Goal: Entertainment & Leisure: Browse casually

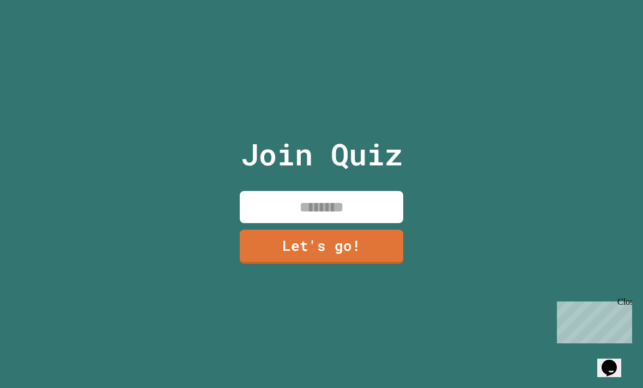
click at [361, 223] on input at bounding box center [321, 207] width 163 height 32
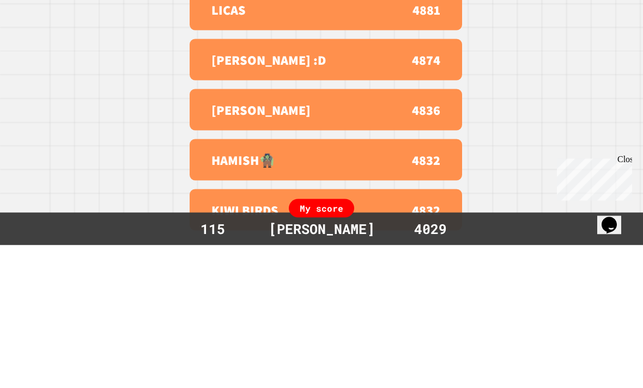
scroll to position [35, 0]
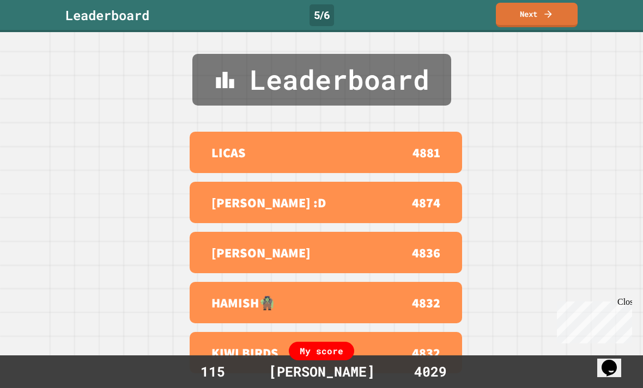
click at [625, 298] on div "Close" at bounding box center [624, 304] width 14 height 14
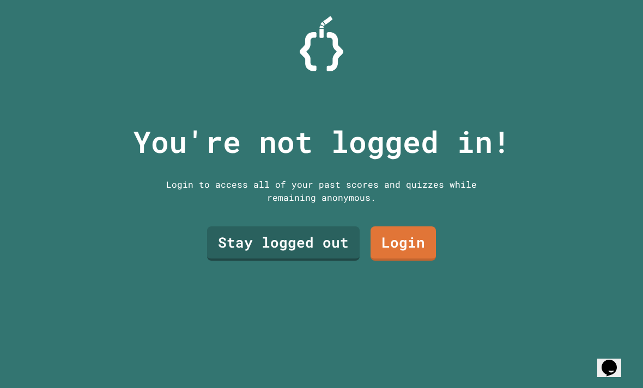
click at [335, 260] on link "Stay logged out" at bounding box center [283, 244] width 153 height 34
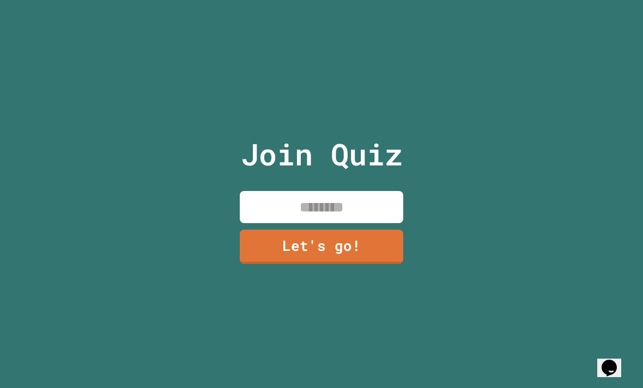
click at [374, 223] on input at bounding box center [321, 207] width 163 height 32
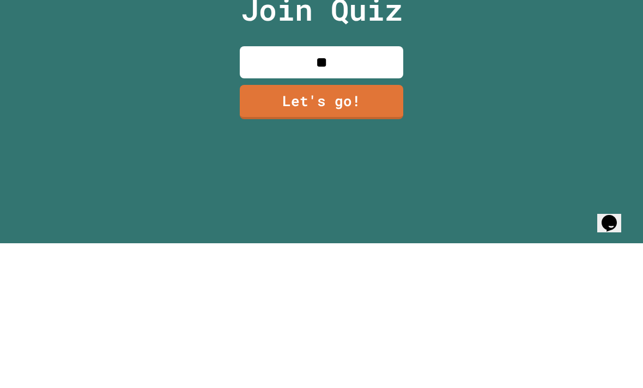
type input "*"
type input "****"
click at [381, 230] on link "Let's go!" at bounding box center [321, 247] width 163 height 34
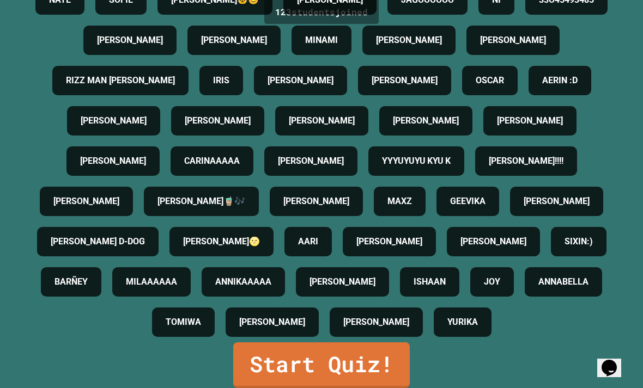
click at [366, 358] on link "Start Quiz!" at bounding box center [321, 366] width 177 height 46
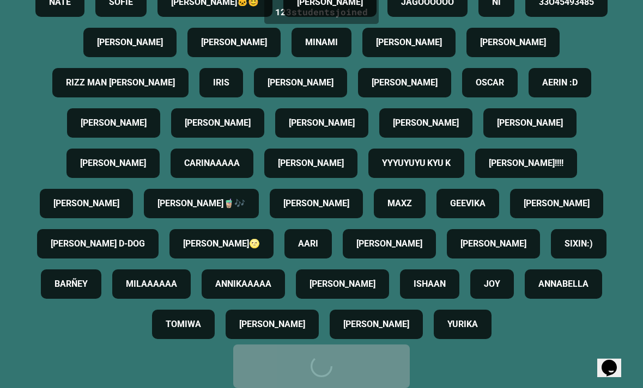
scroll to position [0, 0]
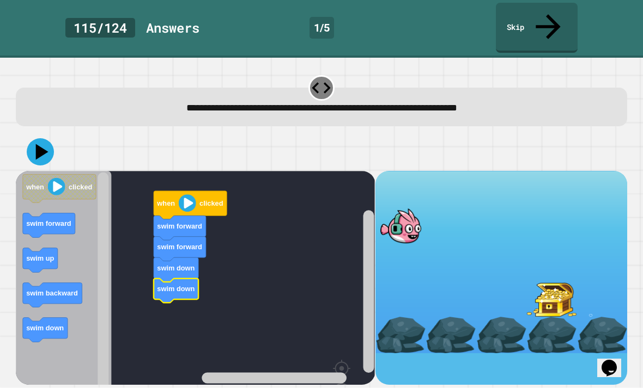
click at [200, 199] on text "clicked" at bounding box center [211, 203] width 23 height 8
click at [190, 195] on image "Blockly Workspace" at bounding box center [187, 203] width 17 height 17
click at [52, 138] on button at bounding box center [40, 151] width 27 height 27
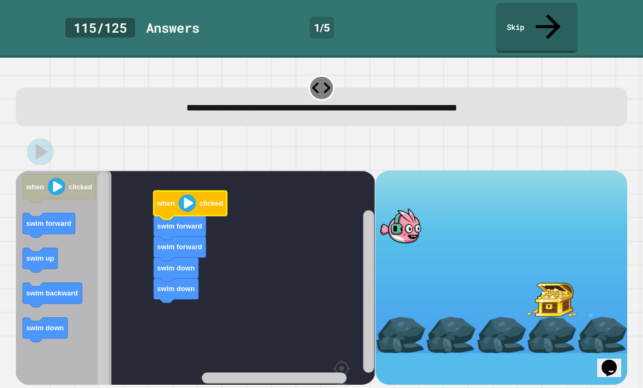
click at [184, 195] on image "Blockly Workspace" at bounding box center [187, 203] width 17 height 17
click at [191, 195] on image "Blockly Workspace" at bounding box center [187, 203] width 17 height 17
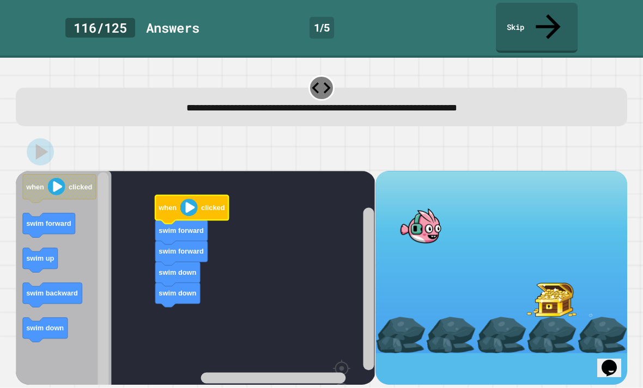
click at [190, 199] on image "Blockly Workspace" at bounding box center [188, 207] width 17 height 17
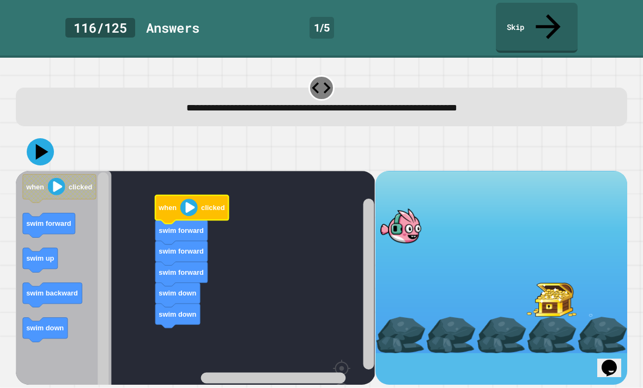
click at [184, 199] on image "Blockly Workspace" at bounding box center [188, 207] width 17 height 17
click at [50, 138] on icon at bounding box center [40, 151] width 27 height 27
click at [181, 199] on image "Blockly Workspace" at bounding box center [188, 207] width 17 height 17
click at [187, 199] on image "Blockly Workspace" at bounding box center [188, 207] width 17 height 17
click at [191, 199] on image "Blockly Workspace" at bounding box center [188, 207] width 17 height 17
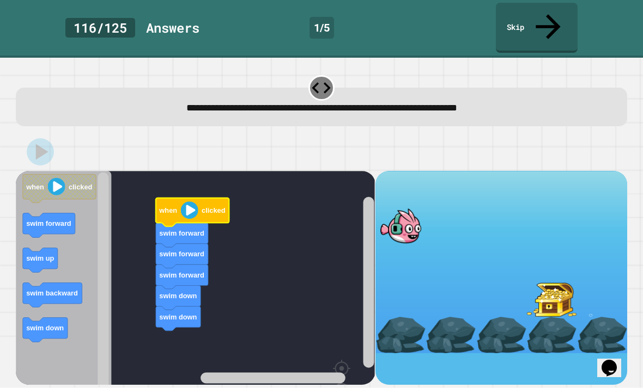
click at [195, 202] on image "Blockly Workspace" at bounding box center [189, 210] width 17 height 17
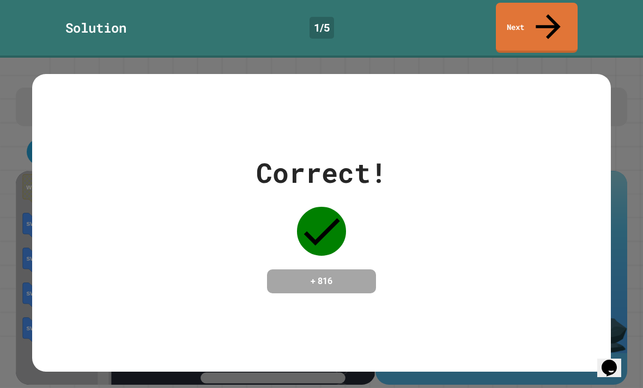
click at [444, 251] on div "Correct! + 816" at bounding box center [321, 223] width 579 height 141
click at [554, 15] on icon at bounding box center [548, 26] width 37 height 37
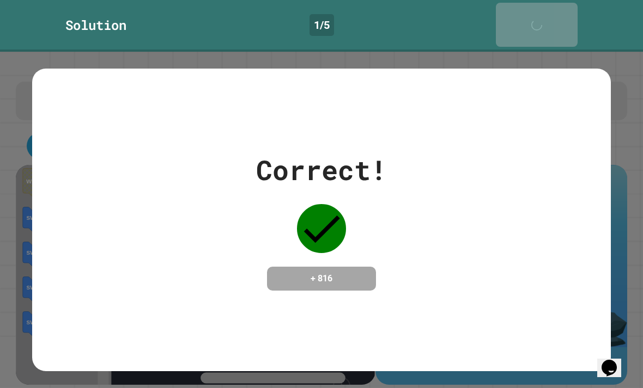
click at [547, 23] on icon at bounding box center [539, 30] width 15 height 15
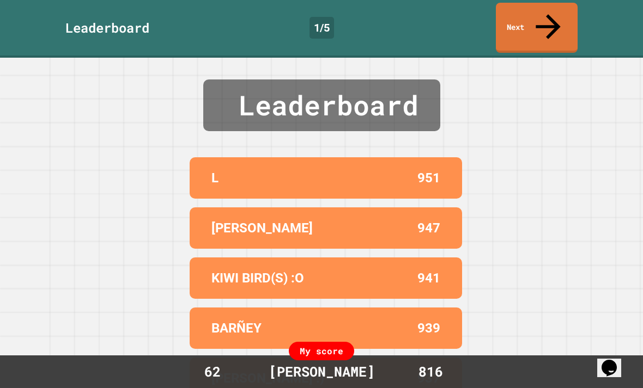
click at [545, 8] on icon at bounding box center [548, 26] width 37 height 37
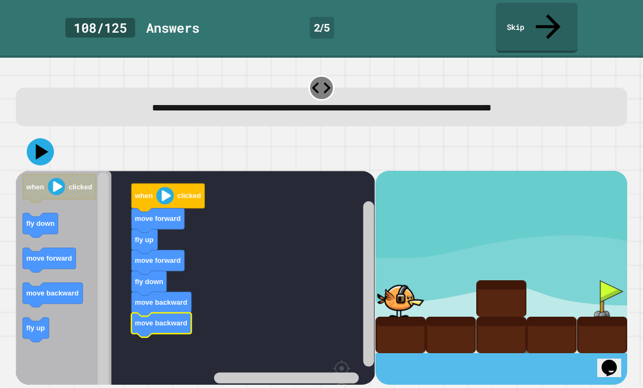
click at [39, 138] on icon at bounding box center [40, 151] width 27 height 27
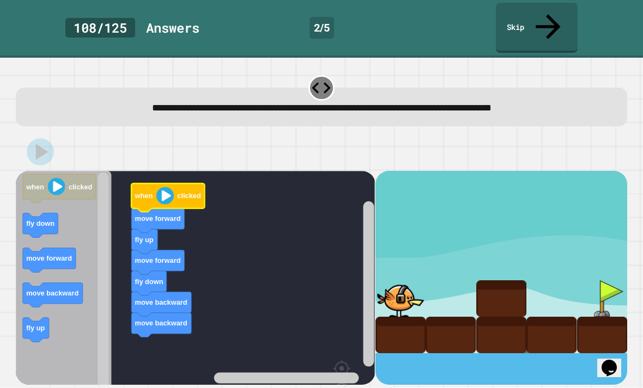
click at [166, 187] on image "Blockly Workspace" at bounding box center [164, 195] width 17 height 17
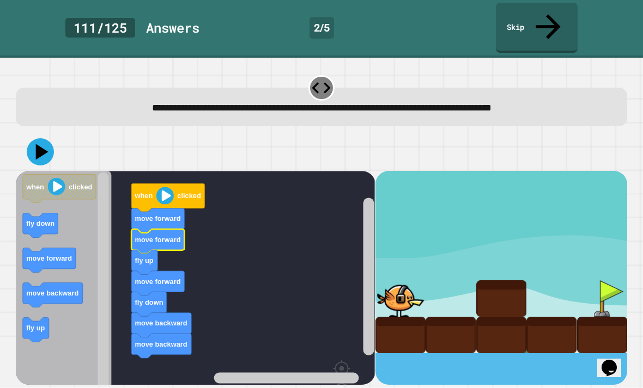
click at [38, 144] on icon at bounding box center [42, 152] width 13 height 16
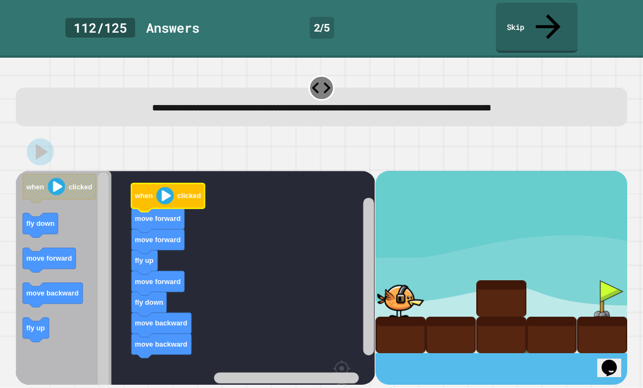
click at [159, 187] on image "Blockly Workspace" at bounding box center [164, 195] width 17 height 17
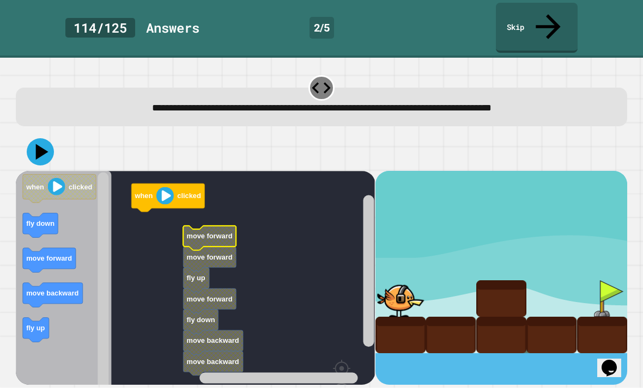
click at [209, 232] on text "move forward" at bounding box center [210, 236] width 46 height 8
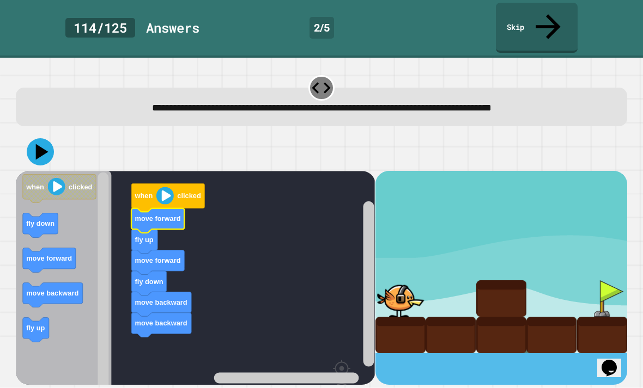
click at [51, 138] on icon at bounding box center [40, 151] width 27 height 27
click at [169, 184] on icon "Blockly Workspace" at bounding box center [168, 198] width 73 height 28
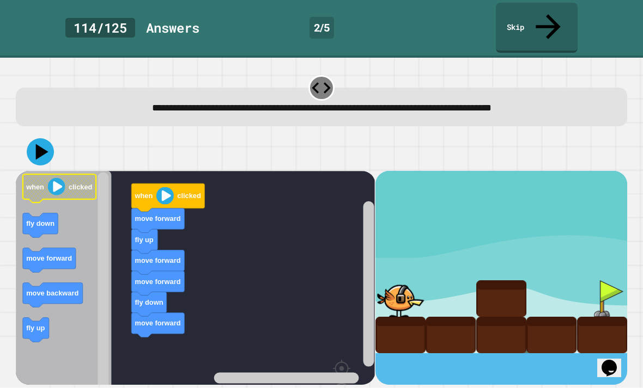
click at [61, 178] on image "Blockly Workspace" at bounding box center [56, 186] width 17 height 17
click at [177, 184] on icon "Blockly Workspace" at bounding box center [168, 198] width 73 height 28
click at [38, 138] on icon at bounding box center [40, 151] width 27 height 27
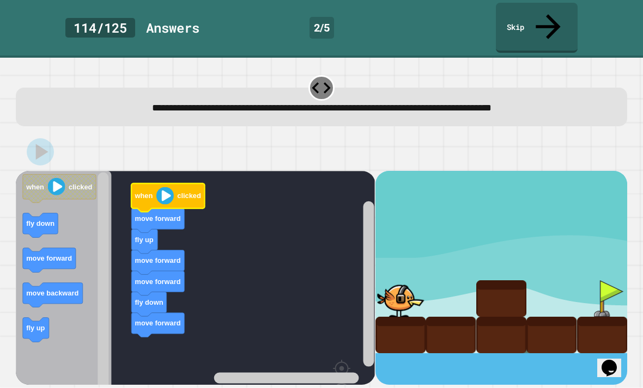
click at [172, 187] on image "Blockly Workspace" at bounding box center [164, 195] width 17 height 17
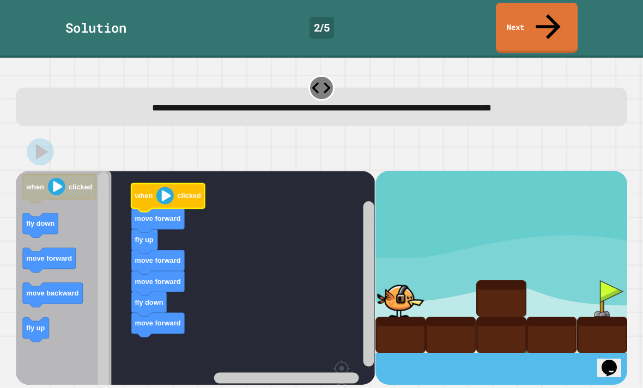
click at [159, 184] on icon "Blockly Workspace" at bounding box center [168, 198] width 73 height 28
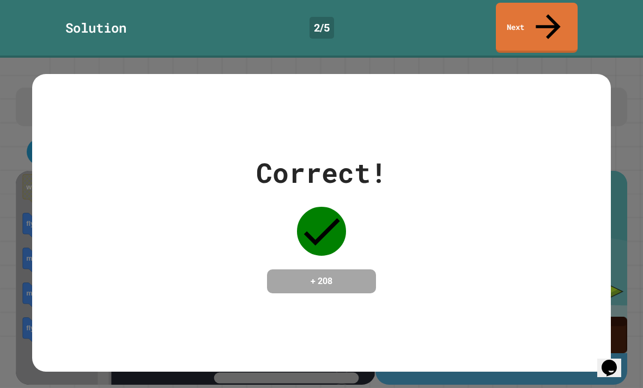
click at [556, 15] on link "Next" at bounding box center [537, 28] width 82 height 50
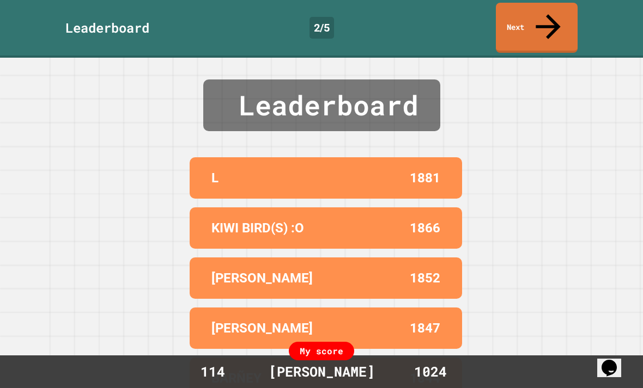
click at [612, 360] on icon "Chat widget" at bounding box center [609, 368] width 15 height 16
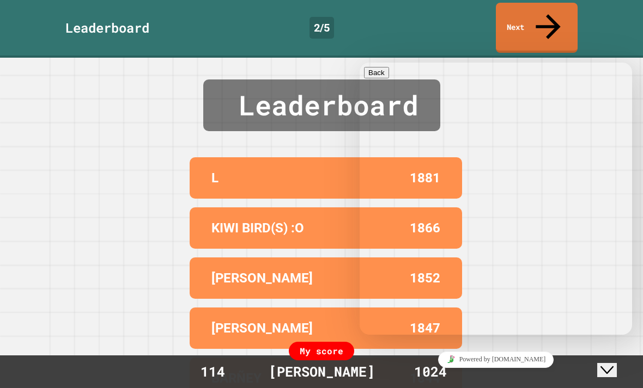
click at [581, 58] on div "Leaderboard L 1881 KIWI BIRD(S) :O 1866 LUCAS 1852 WILLIAM 1847 BARÑEY 1844 My …" at bounding box center [321, 223] width 643 height 331
click at [560, 25] on link "Next" at bounding box center [537, 28] width 82 height 50
click at [564, 29] on div "Leaderboard 2 / 5 Next" at bounding box center [321, 29] width 643 height 58
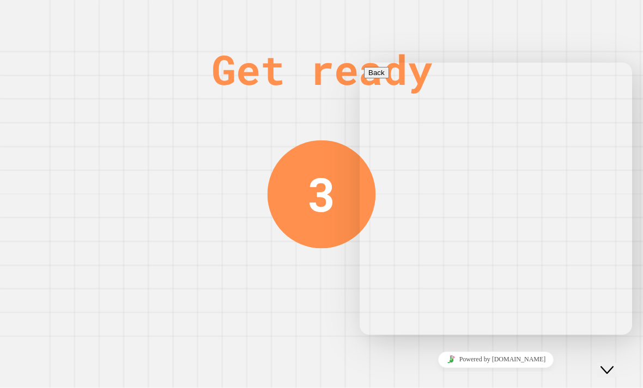
click at [613, 364] on icon "Close Chat This icon closes the chat window." at bounding box center [606, 370] width 13 height 13
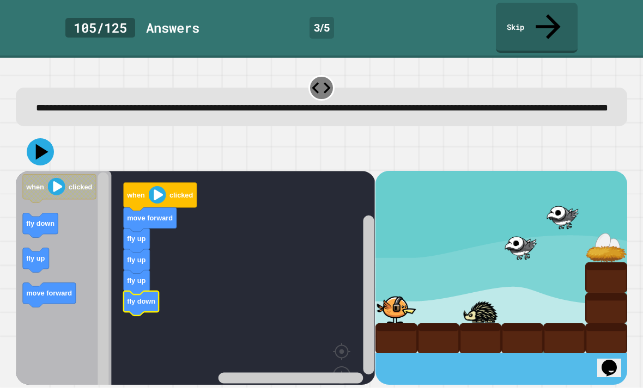
click at [159, 186] on image "Blockly Workspace" at bounding box center [157, 194] width 17 height 17
click at [53, 144] on button at bounding box center [40, 151] width 27 height 27
click at [156, 186] on image "Blockly Workspace" at bounding box center [157, 194] width 17 height 17
click at [36, 248] on icon "Blockly Workspace" at bounding box center [36, 260] width 26 height 25
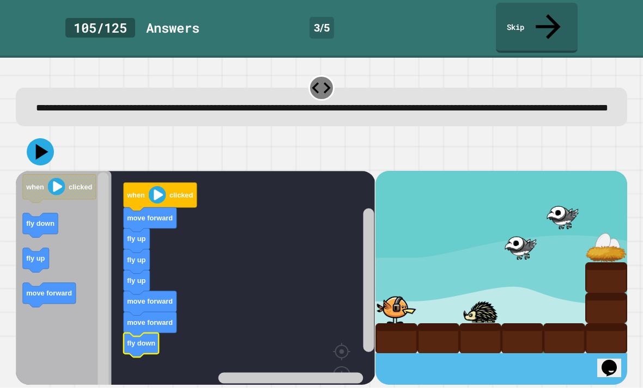
click at [42, 144] on icon at bounding box center [42, 152] width 13 height 16
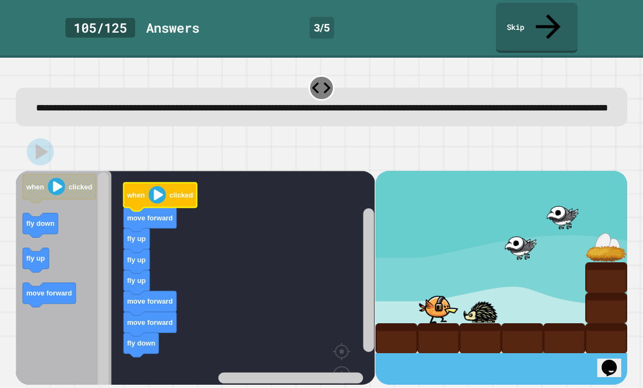
click at [160, 186] on image "Blockly Workspace" at bounding box center [157, 194] width 17 height 17
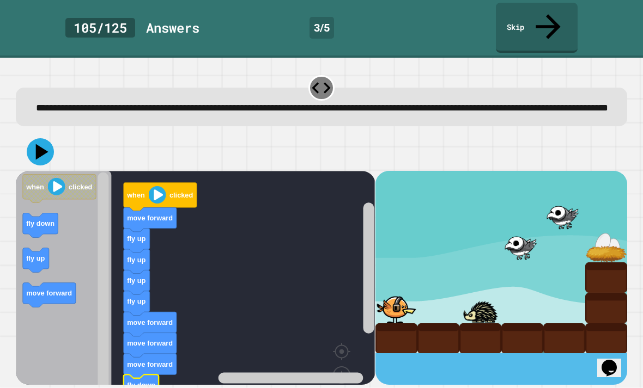
click at [44, 139] on icon at bounding box center [40, 151] width 27 height 27
click at [45, 146] on icon at bounding box center [42, 152] width 13 height 16
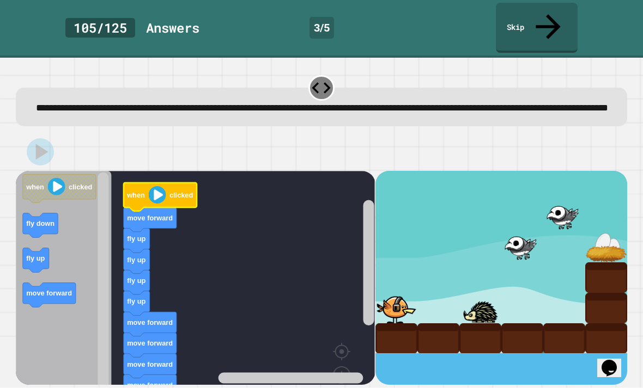
click at [157, 186] on image "Blockly Workspace" at bounding box center [157, 194] width 17 height 17
click at [157, 190] on image "Blockly Workspace" at bounding box center [157, 194] width 17 height 17
click at [55, 153] on div at bounding box center [321, 152] width 611 height 38
click at [157, 186] on image "Blockly Workspace" at bounding box center [157, 194] width 17 height 17
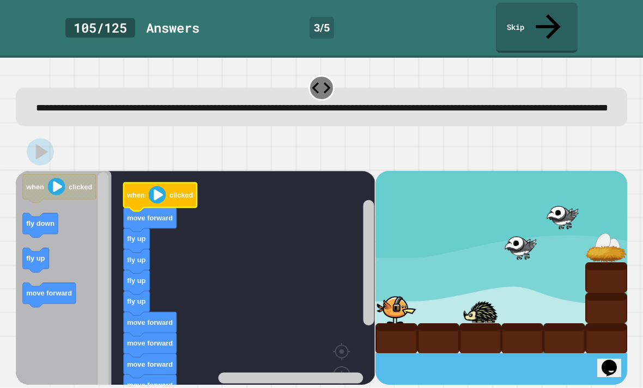
click at [167, 183] on icon "Blockly Workspace" at bounding box center [160, 197] width 73 height 28
click at [166, 183] on icon "Blockly Workspace" at bounding box center [160, 197] width 73 height 28
click at [156, 187] on image "Blockly Workspace" at bounding box center [157, 194] width 17 height 17
click at [162, 199] on icon "Blockly Workspace" at bounding box center [160, 197] width 73 height 28
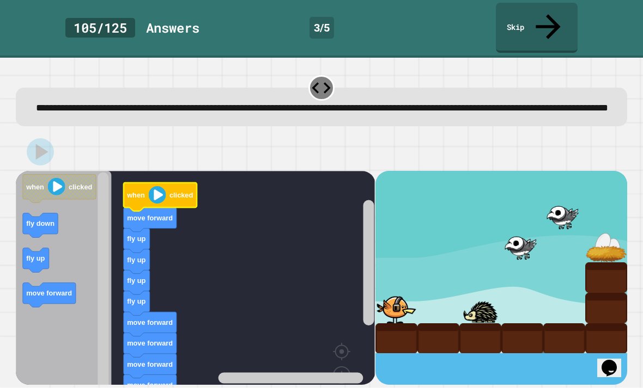
click at [212, 245] on rect "Blockly Workspace" at bounding box center [195, 299] width 359 height 256
click at [171, 183] on icon "Blockly Workspace" at bounding box center [160, 197] width 73 height 28
click at [165, 186] on image "Blockly Workspace" at bounding box center [157, 194] width 17 height 17
click at [157, 186] on image "Blockly Workspace" at bounding box center [157, 194] width 17 height 17
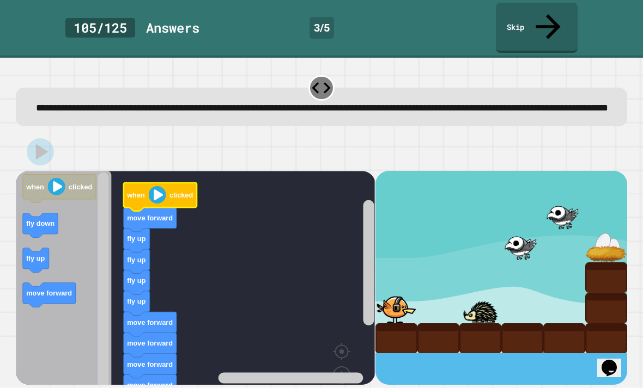
click at [157, 186] on image "Blockly Workspace" at bounding box center [157, 194] width 17 height 17
click at [159, 188] on image "Blockly Workspace" at bounding box center [157, 194] width 17 height 17
click at [159, 187] on image "Blockly Workspace" at bounding box center [157, 194] width 17 height 17
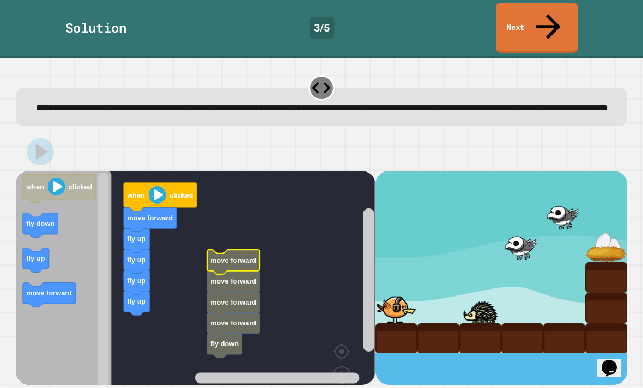
click at [552, 17] on icon at bounding box center [548, 26] width 37 height 37
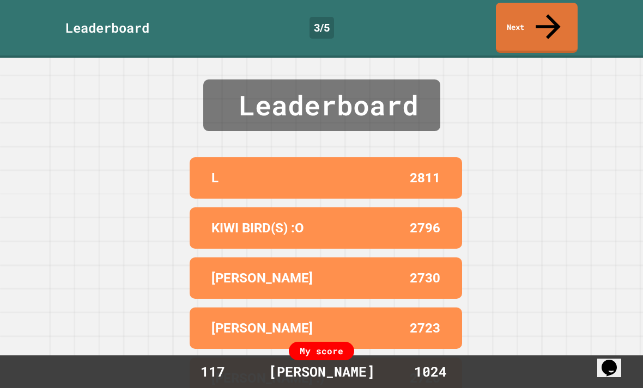
click at [544, 14] on icon at bounding box center [548, 26] width 37 height 37
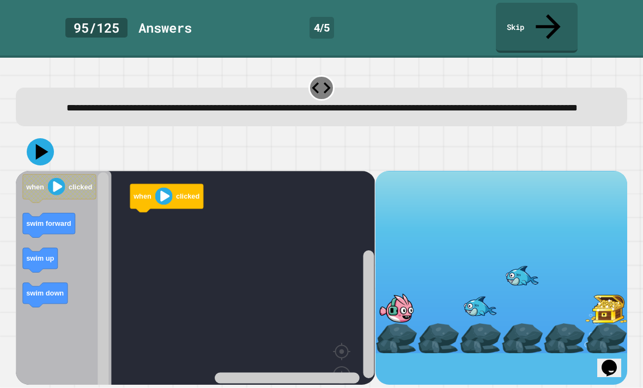
click at [319, 245] on rect "Blockly Workspace" at bounding box center [195, 299] width 359 height 256
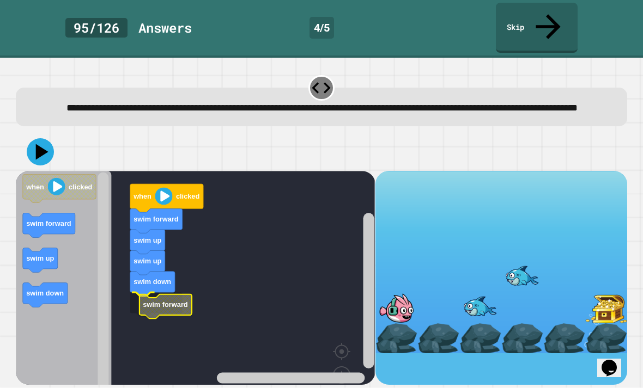
click at [143, 301] on icon "Blockly Workspace" at bounding box center [165, 306] width 52 height 25
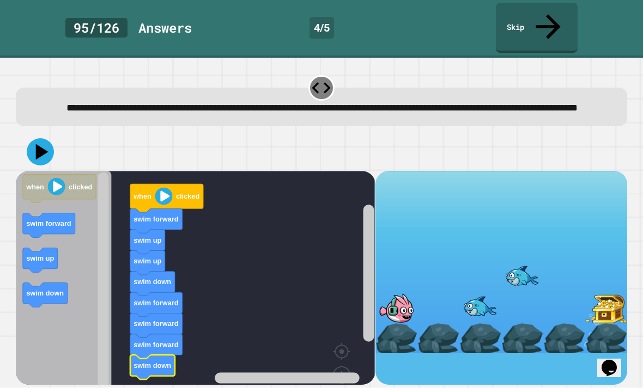
click at [49, 139] on icon at bounding box center [40, 151] width 27 height 27
click at [159, 184] on icon "Blockly Workspace" at bounding box center [166, 198] width 73 height 28
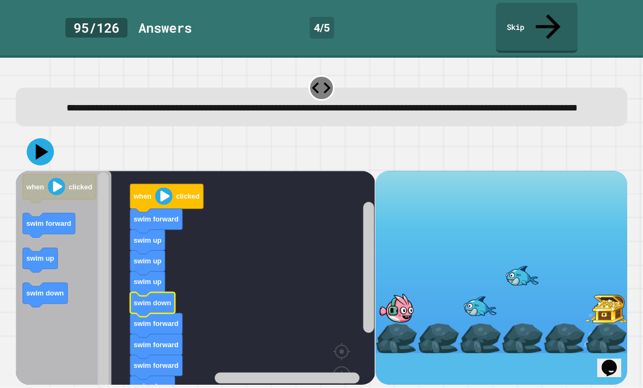
click at [42, 139] on icon at bounding box center [40, 151] width 27 height 27
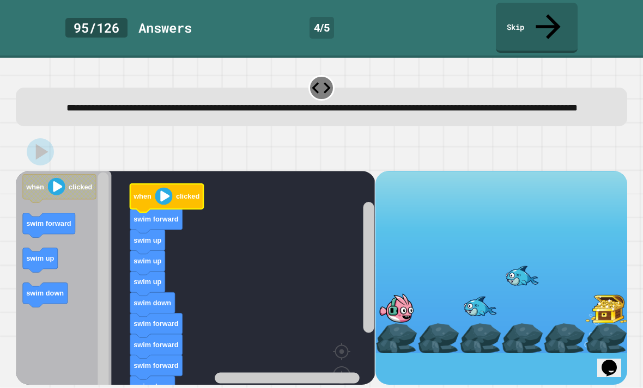
click at [179, 184] on icon "Blockly Workspace" at bounding box center [166, 198] width 73 height 28
click at [551, 14] on icon at bounding box center [548, 26] width 25 height 25
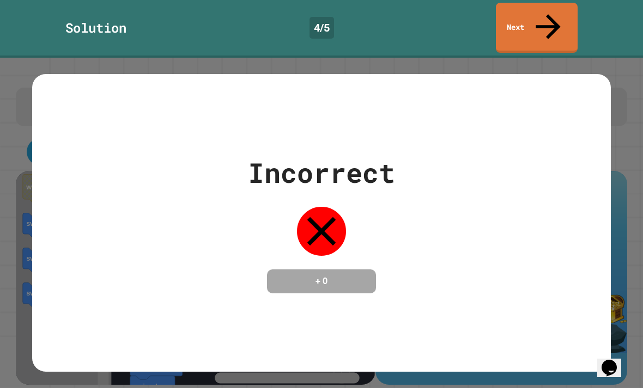
click at [556, 19] on link "Next" at bounding box center [537, 28] width 82 height 50
